Goal: Information Seeking & Learning: Learn about a topic

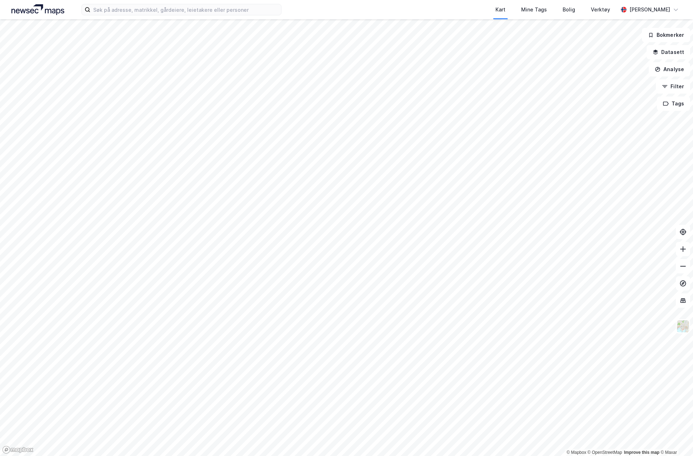
click at [143, 16] on div "Kart Mine Tags Bolig Verktøy [PERSON_NAME]" at bounding box center [346, 9] width 693 height 19
click at [142, 12] on input at bounding box center [185, 9] width 191 height 11
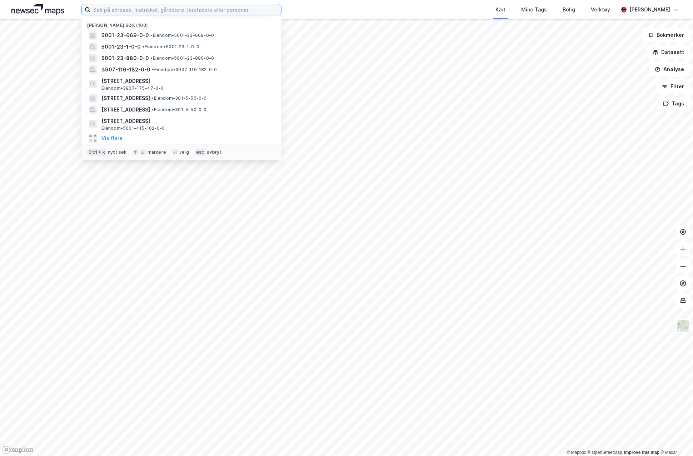
paste input "[GEOGRAPHIC_DATA] AS"
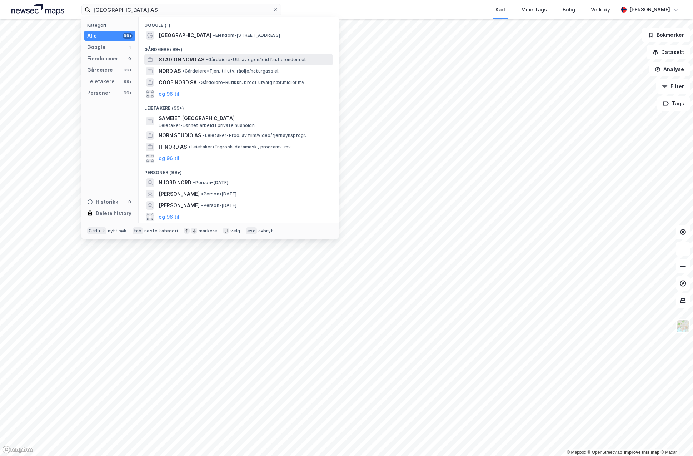
click at [194, 60] on span "STADION NORD AS" at bounding box center [182, 59] width 46 height 9
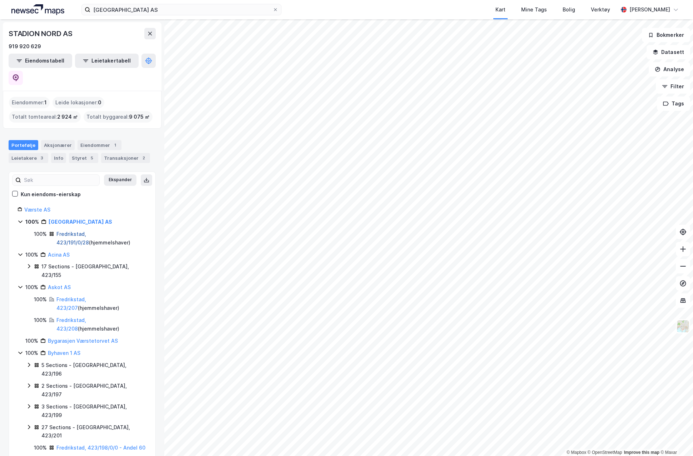
click at [89, 231] on link "Fredrikstad, 423/191/0/28" at bounding box center [72, 238] width 33 height 15
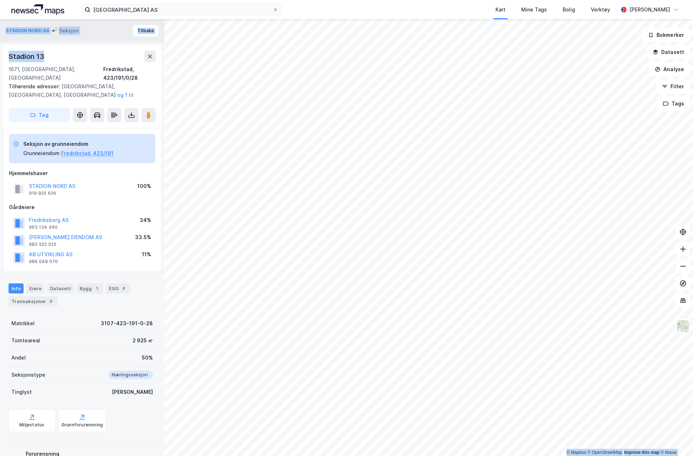
drag, startPoint x: 48, startPoint y: 53, endPoint x: -5, endPoint y: 66, distance: 55.3
click at [0, 66] on html "[GEOGRAPHIC_DATA] AS Kart Mine Tags Bolig Verktøy [PERSON_NAME] © Mapbox © Open…" at bounding box center [346, 228] width 693 height 456
drag, startPoint x: -5, startPoint y: 66, endPoint x: 56, endPoint y: 55, distance: 62.0
click at [56, 55] on div "Stadion 13" at bounding box center [82, 56] width 147 height 11
drag, startPoint x: 51, startPoint y: 57, endPoint x: 8, endPoint y: 53, distance: 43.4
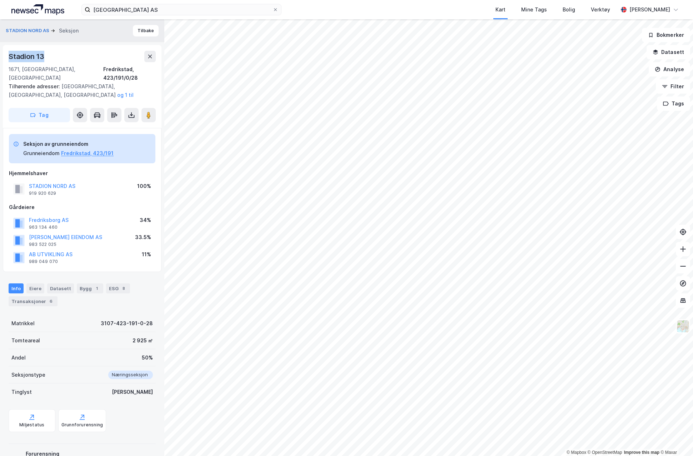
click at [8, 53] on div "Stadion 13 1671, [GEOGRAPHIC_DATA], [GEOGRAPHIC_DATA], 423/191/0/28 Tilhørende …" at bounding box center [82, 86] width 159 height 83
copy div "Stadion 13"
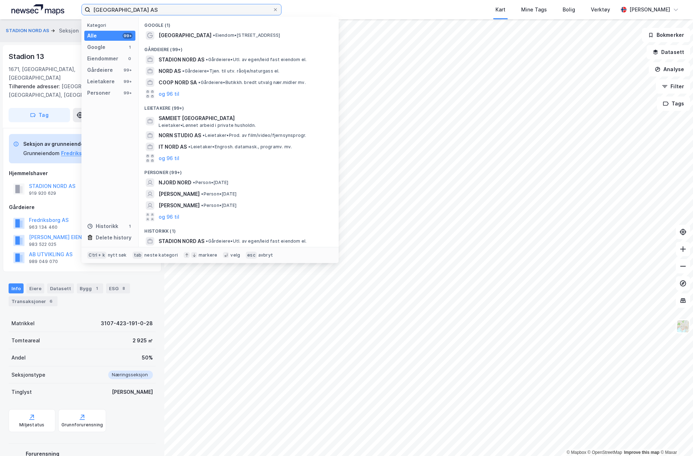
drag, startPoint x: 150, startPoint y: 9, endPoint x: 73, endPoint y: 12, distance: 77.3
click at [84, 10] on label "[GEOGRAPHIC_DATA] AS" at bounding box center [181, 9] width 200 height 11
paste input "13"
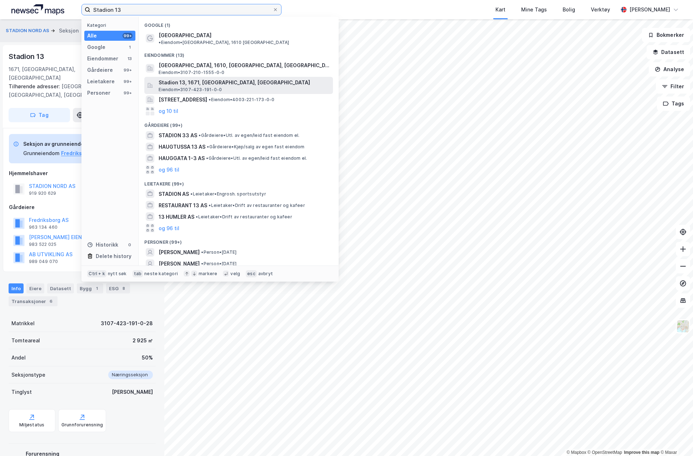
type input "Stadion 13"
click at [227, 78] on span "Stadion 13, 1671, [GEOGRAPHIC_DATA], [GEOGRAPHIC_DATA]" at bounding box center [244, 82] width 171 height 9
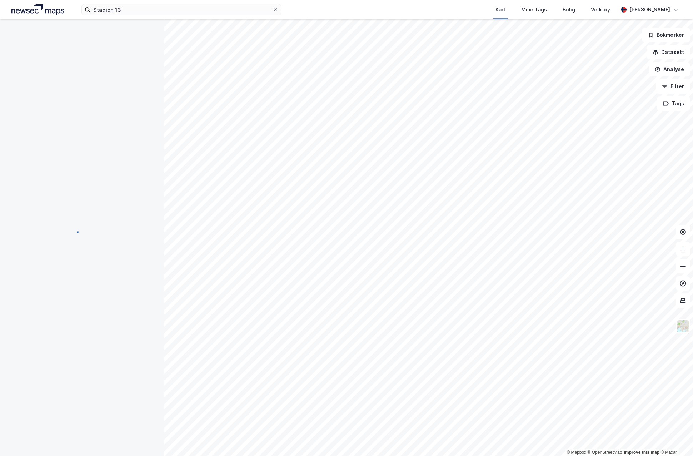
scroll to position [0, 0]
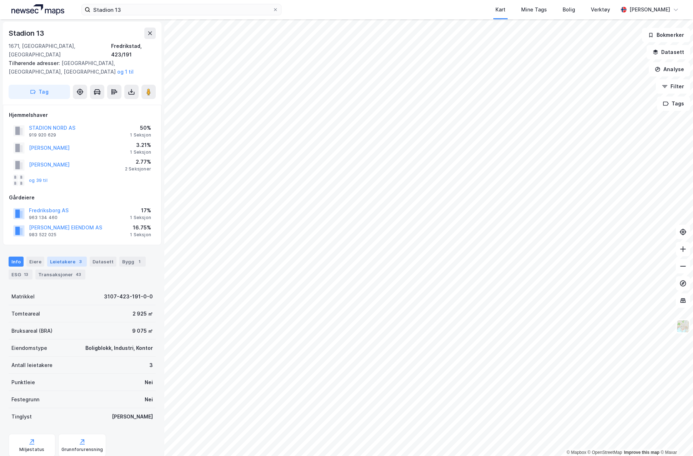
click at [56, 257] on div "Leietakere 3" at bounding box center [67, 262] width 40 height 10
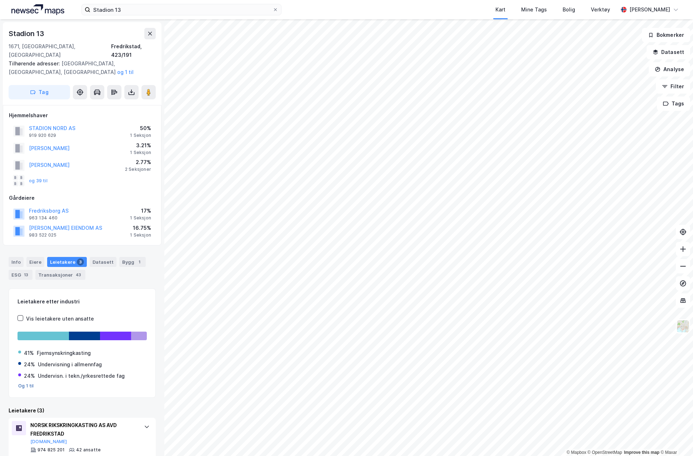
click at [30, 383] on button "Og 1 til" at bounding box center [26, 386] width 16 height 6
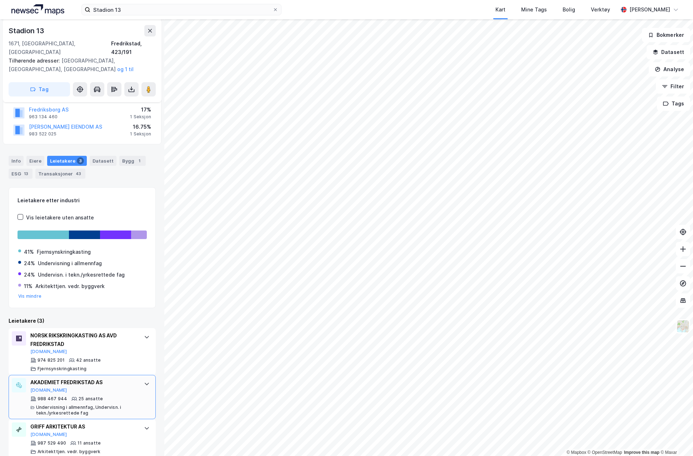
scroll to position [103, 0]
